Goal: Register for event/course

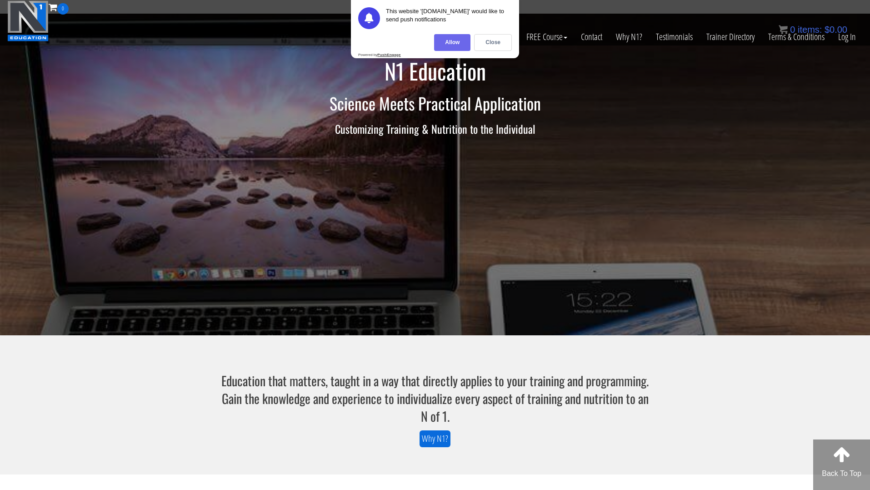
click at [463, 42] on div "Allow" at bounding box center [452, 42] width 36 height 17
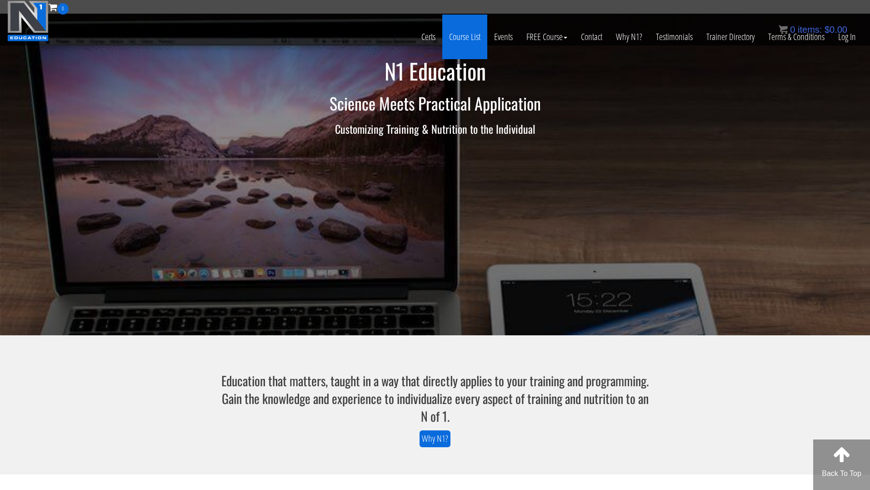
click at [483, 37] on link "Course List" at bounding box center [464, 37] width 45 height 45
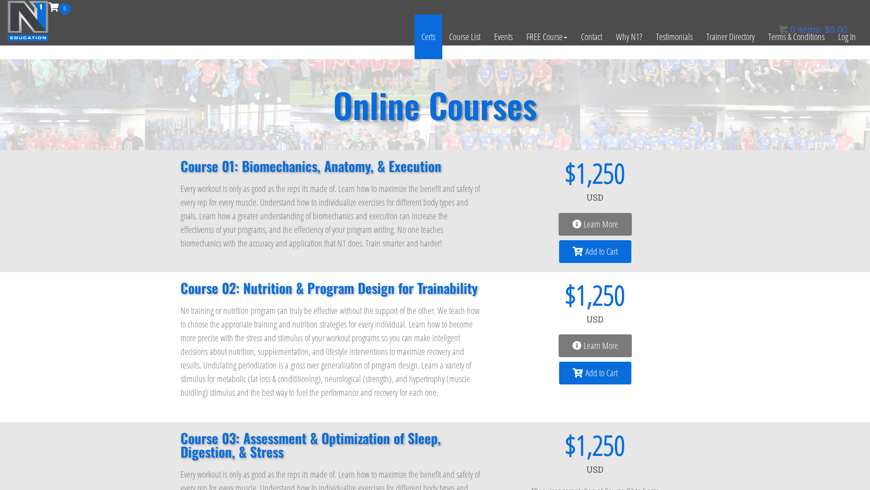
scroll to position [0, 0]
click at [421, 35] on link "Certs" at bounding box center [429, 36] width 28 height 45
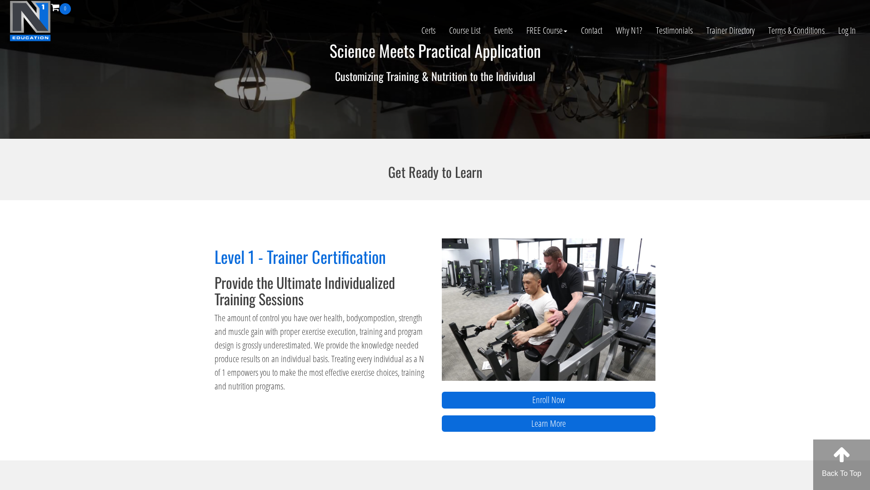
scroll to position [199, 0]
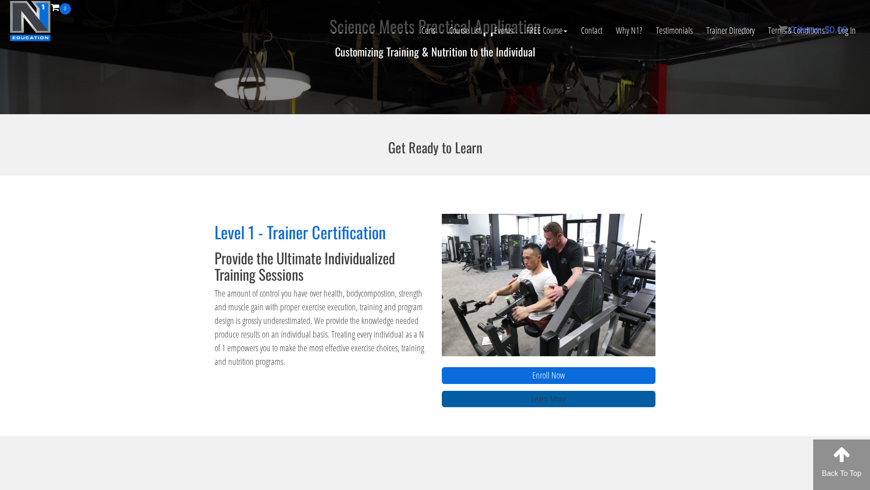
click at [530, 398] on link "Learn More" at bounding box center [549, 399] width 214 height 17
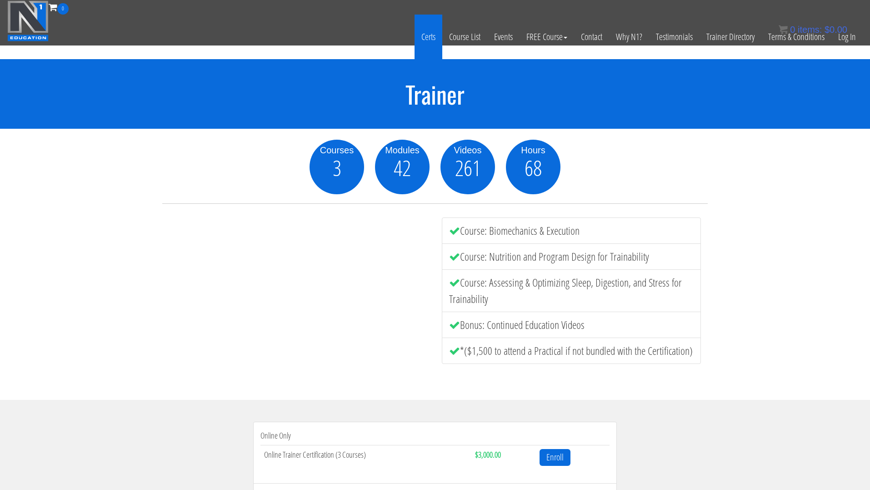
click at [423, 33] on link "Certs" at bounding box center [429, 37] width 28 height 45
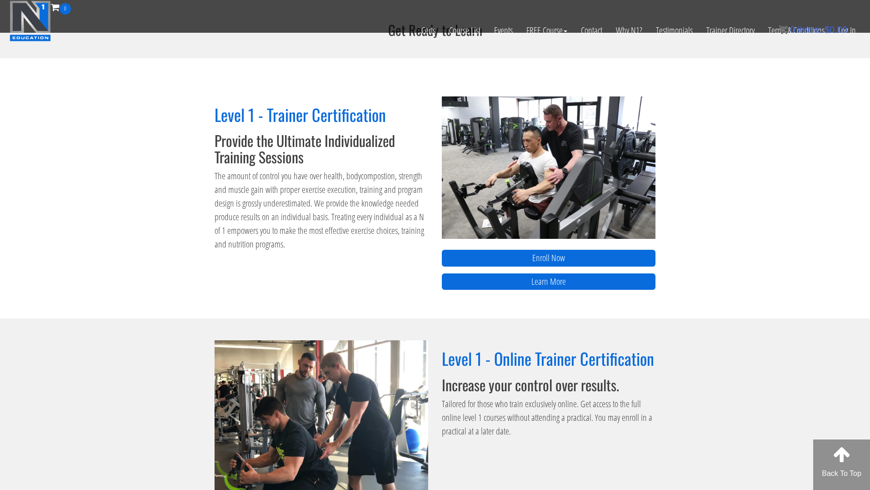
scroll to position [311, 0]
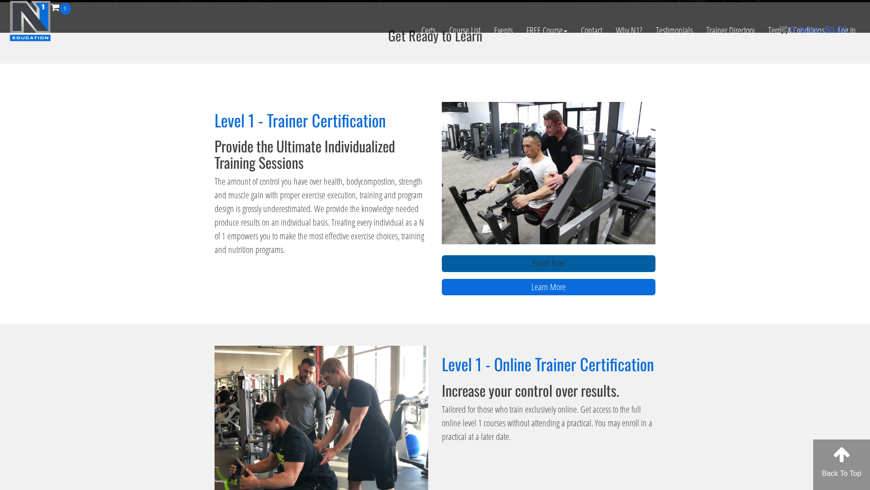
click at [549, 261] on link "Enroll Now" at bounding box center [549, 263] width 214 height 17
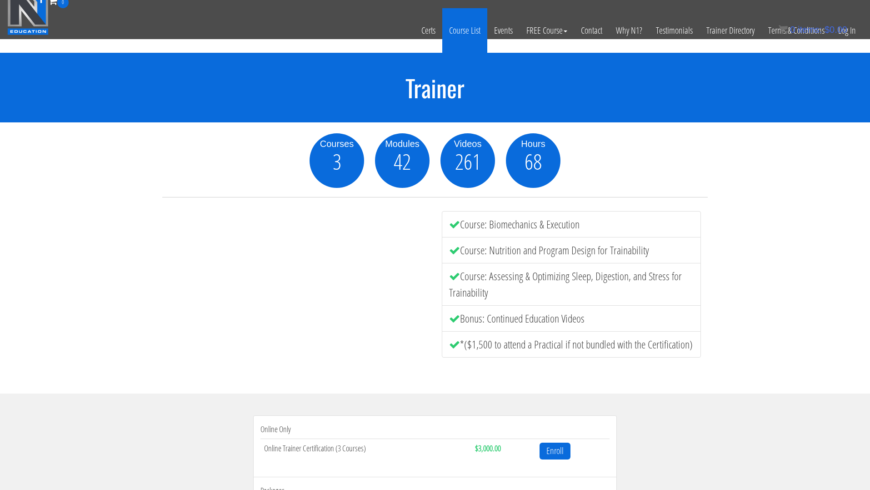
scroll to position [7, 0]
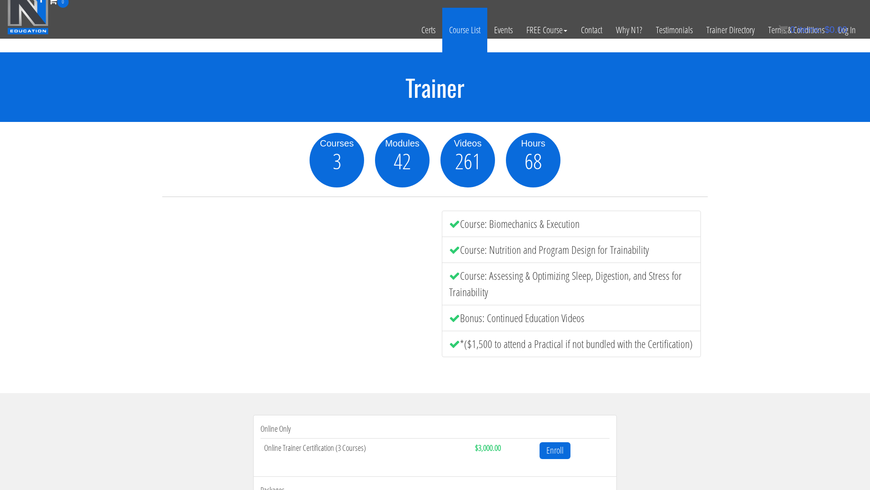
click at [471, 34] on link "Course List" at bounding box center [464, 30] width 45 height 45
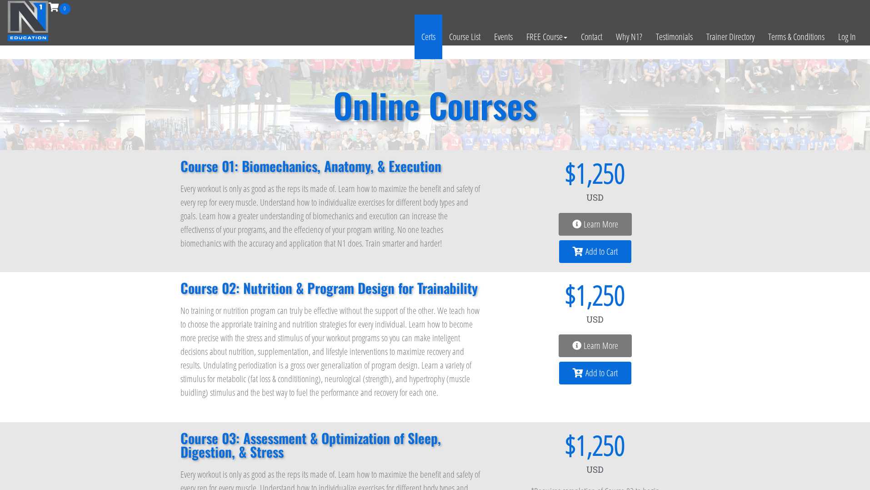
click at [431, 34] on link "Certs" at bounding box center [429, 37] width 28 height 45
